Goal: Task Accomplishment & Management: Use online tool/utility

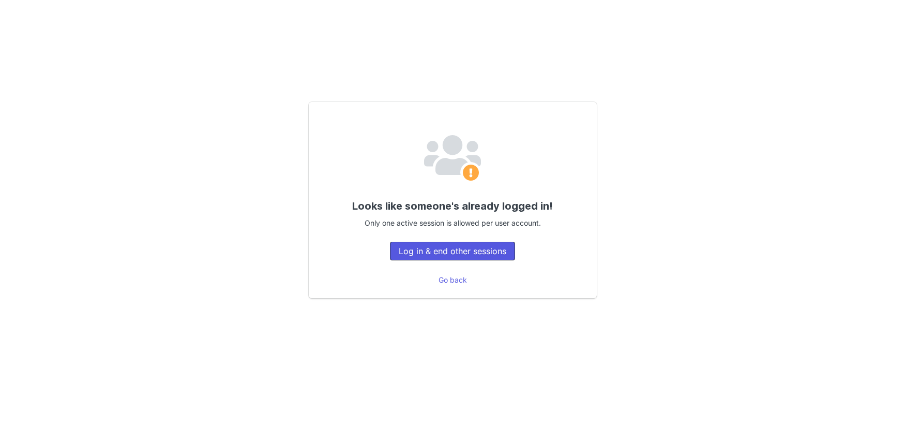
click at [478, 248] on button "Log in & end other sessions" at bounding box center [452, 250] width 125 height 19
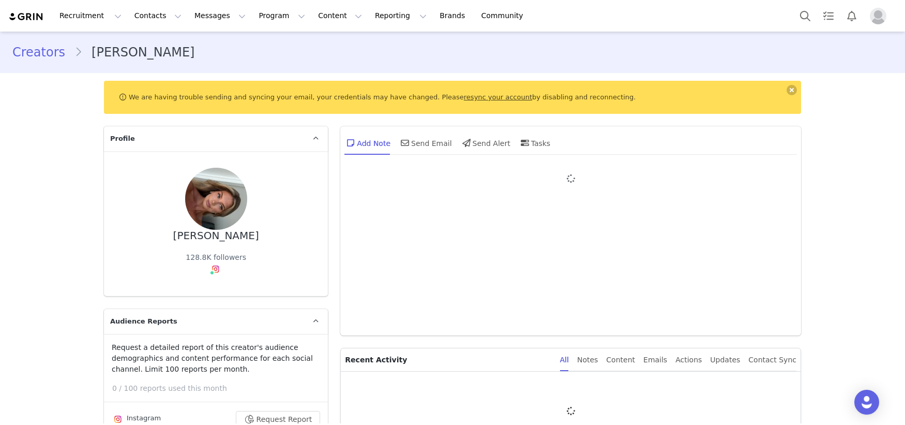
type input "+1 (United States)"
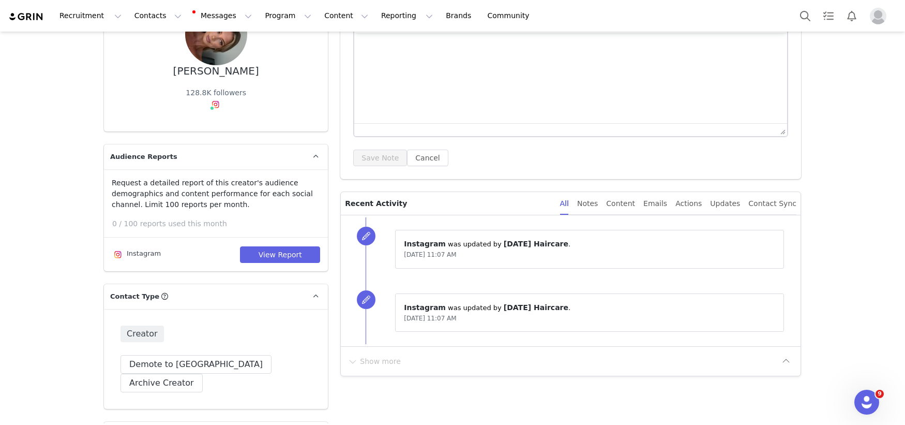
scroll to position [174, 0]
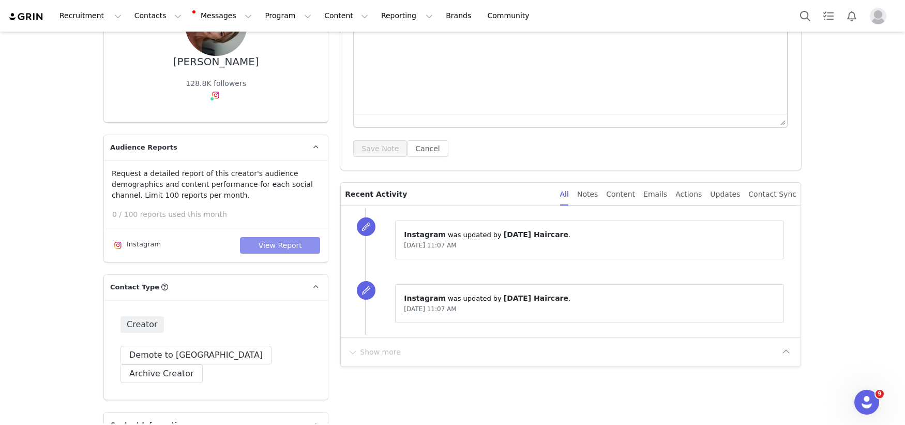
click at [292, 238] on button "View Report" at bounding box center [280, 245] width 80 height 17
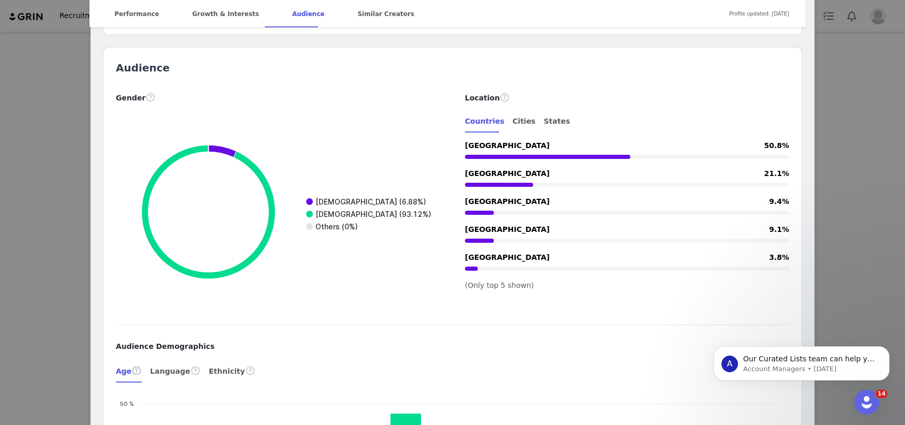
scroll to position [1139, 0]
